Goal: Book appointment/travel/reservation

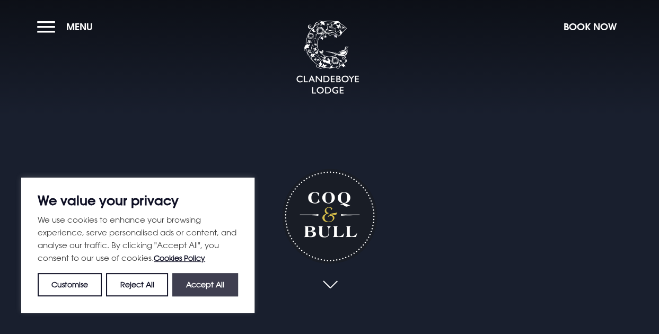
click at [196, 277] on button "Accept All" at bounding box center [205, 284] width 66 height 23
checkbox input "true"
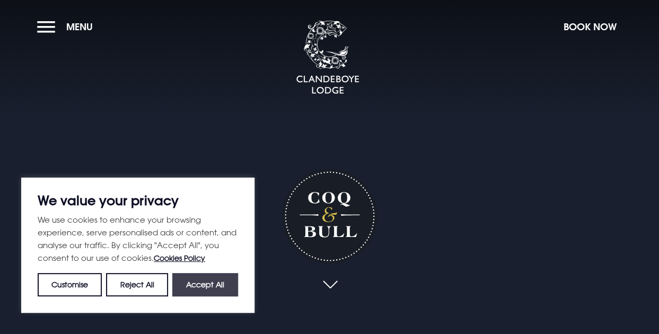
checkbox input "true"
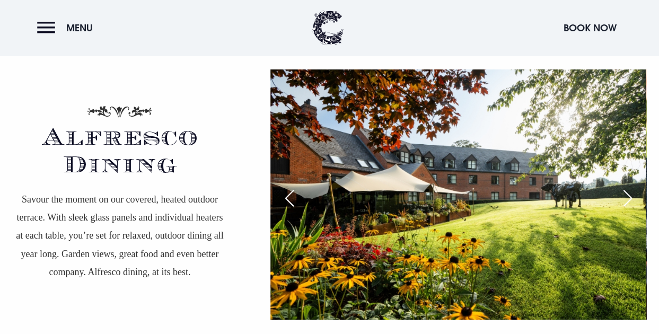
scroll to position [1803, 0]
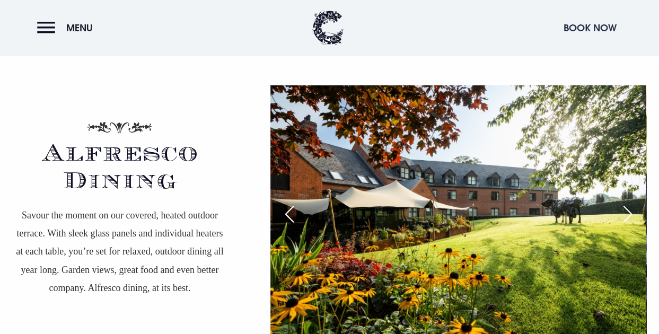
click at [579, 29] on button "Book Now" at bounding box center [590, 27] width 64 height 23
